Goal: Information Seeking & Learning: Learn about a topic

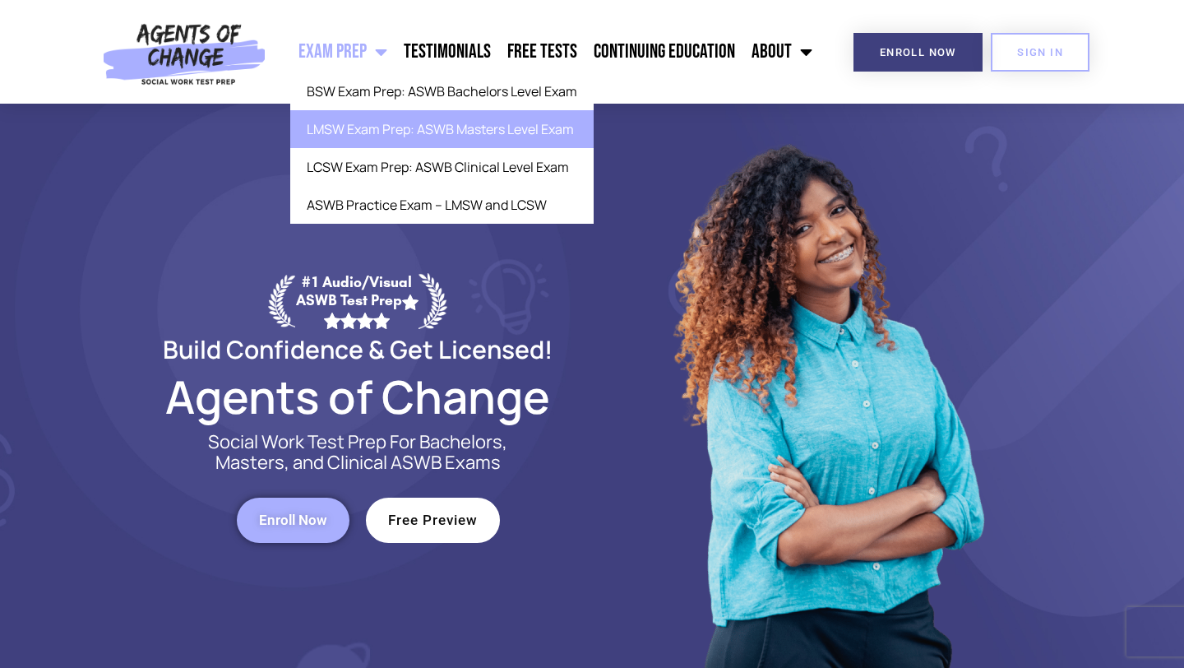
click at [392, 138] on link "LMSW Exam Prep: ASWB Masters Level Exam" at bounding box center [442, 129] width 304 height 38
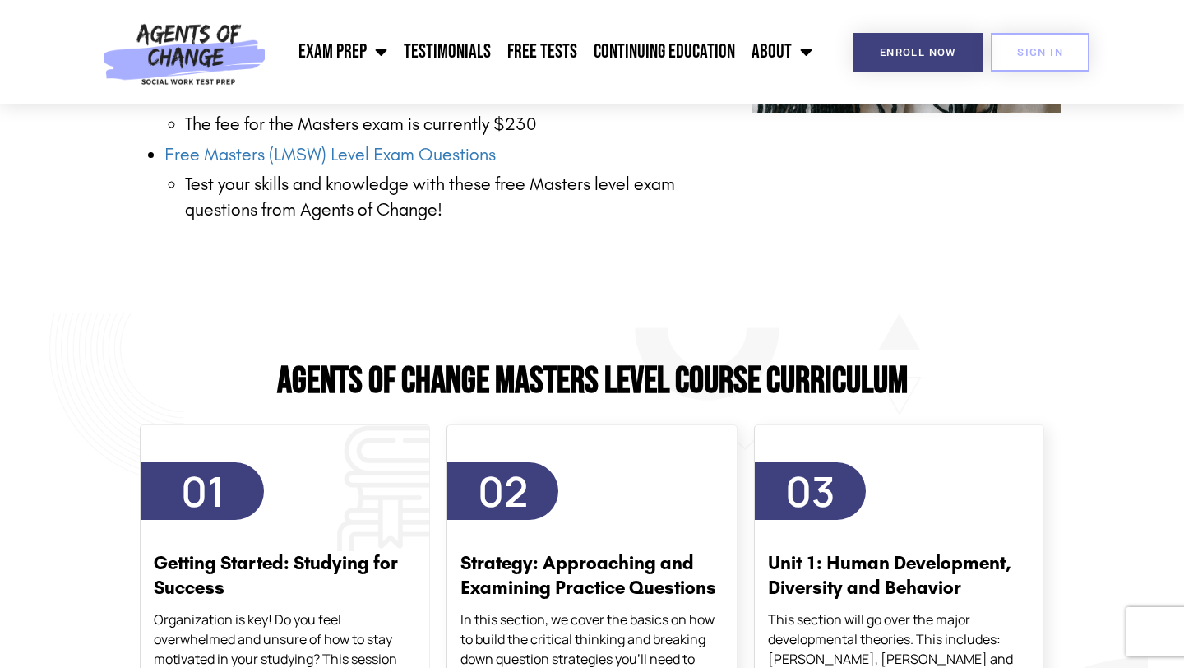
scroll to position [2517, 0]
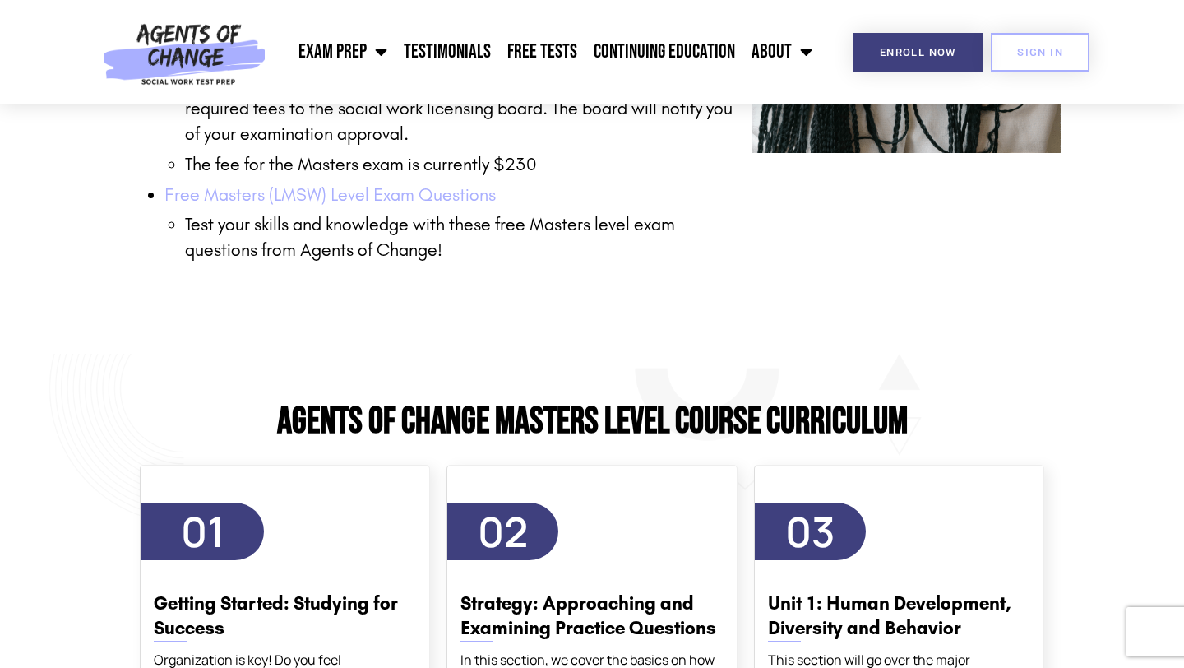
click at [351, 200] on link "Free Masters (LMSW) Level Exam Questions" at bounding box center [330, 194] width 331 height 21
